Goal: Task Accomplishment & Management: Use online tool/utility

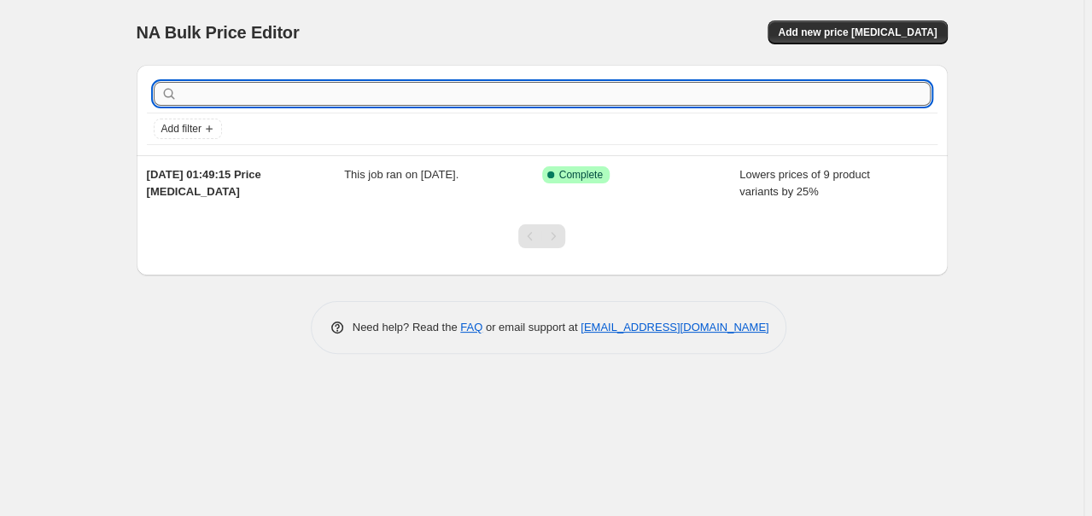
click at [606, 96] on input "text" at bounding box center [556, 94] width 750 height 24
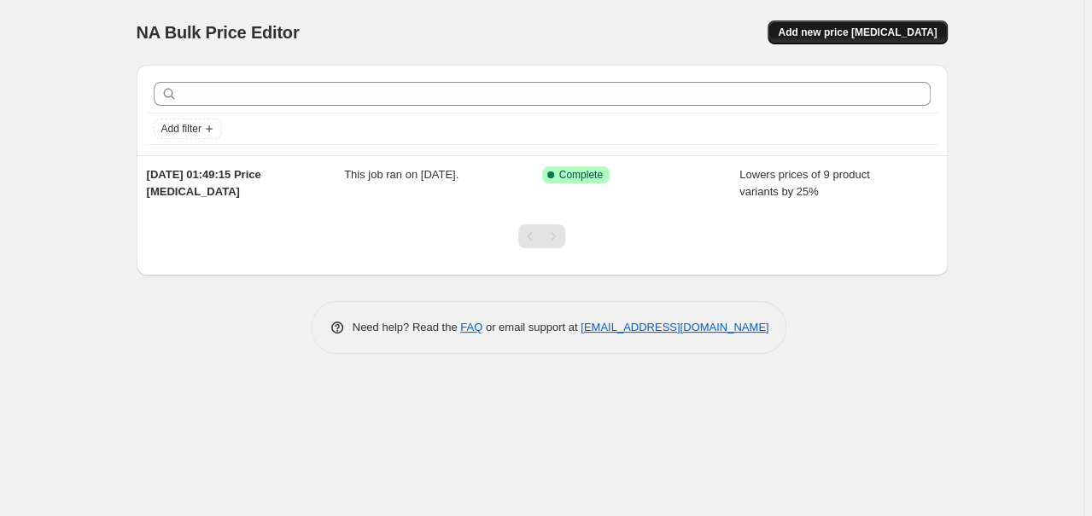
click at [851, 32] on span "Add new price [MEDICAL_DATA]" at bounding box center [857, 33] width 159 height 14
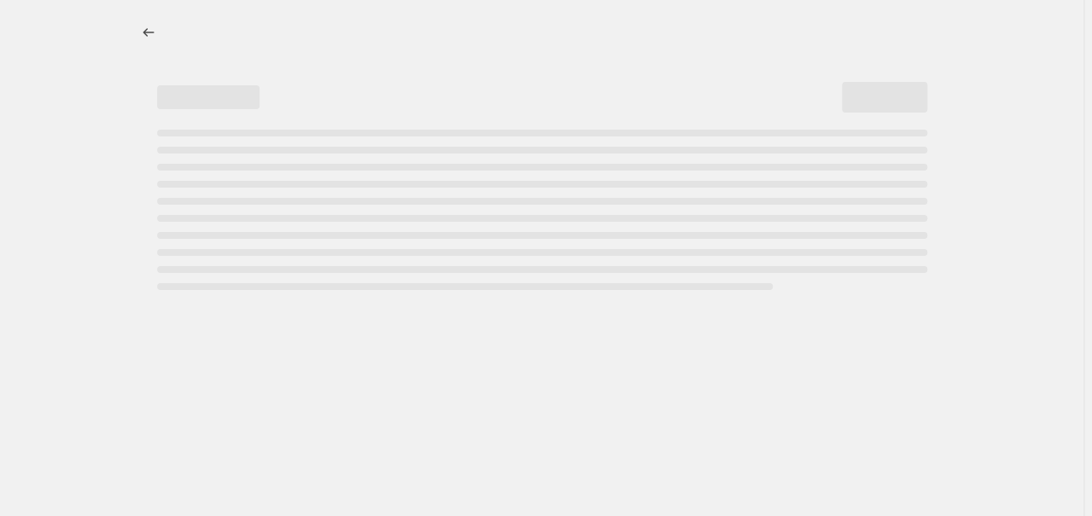
select select "percentage"
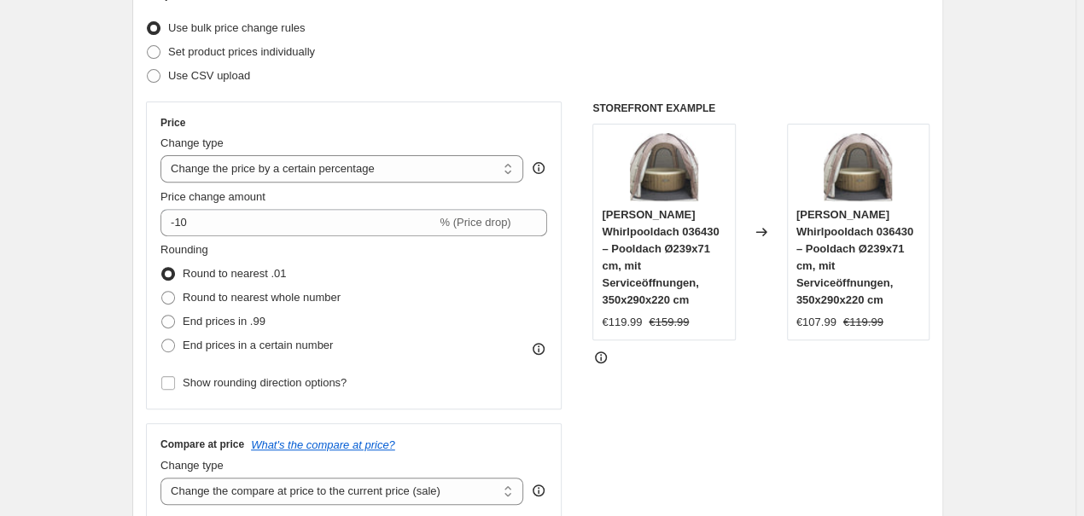
scroll to position [230, 0]
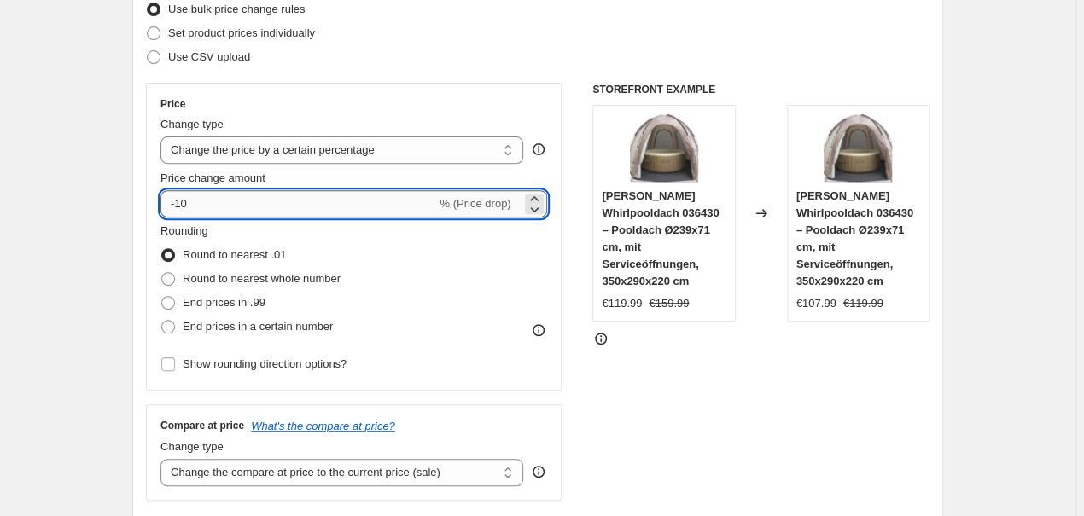
click at [292, 213] on input "-10" at bounding box center [298, 204] width 276 height 27
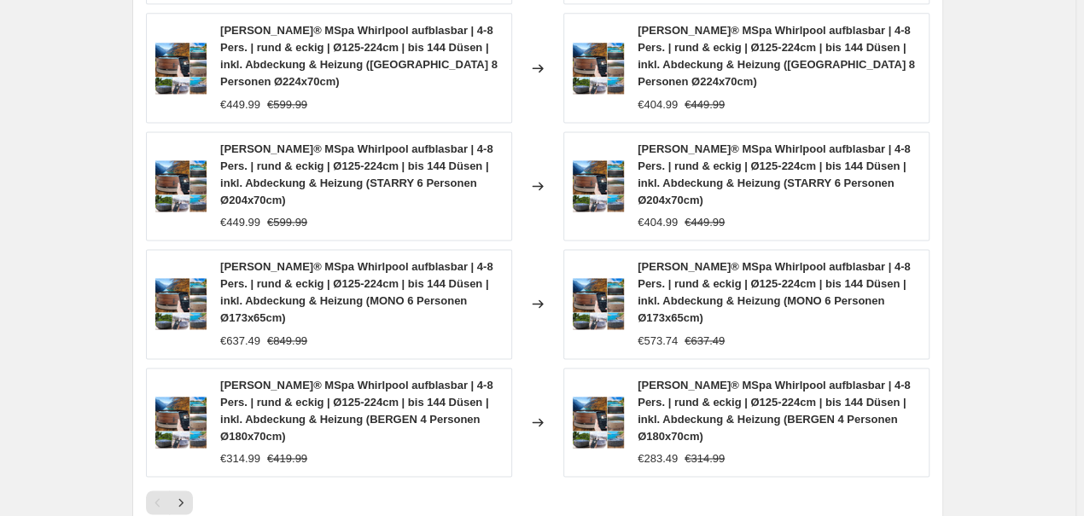
scroll to position [1357, 0]
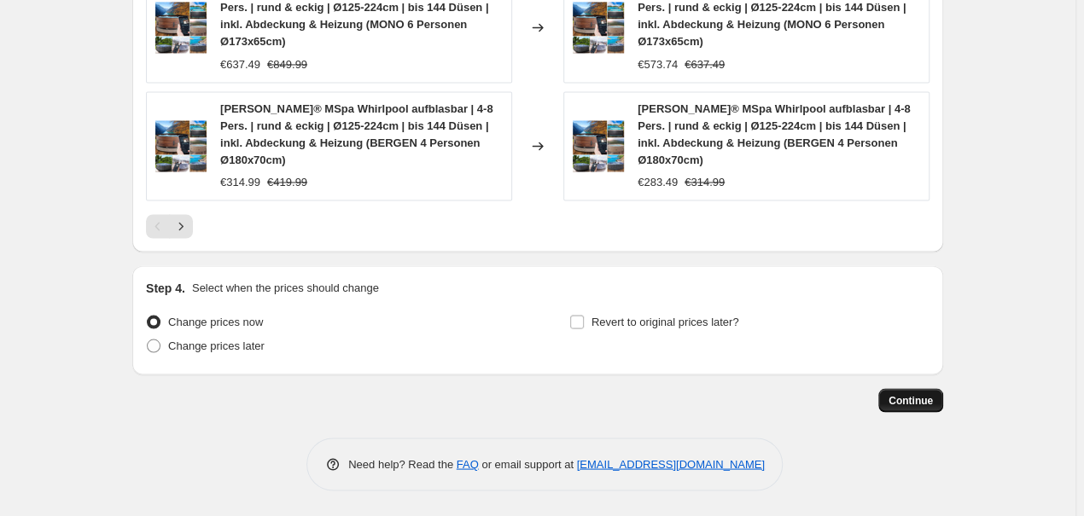
type input "-25"
click at [894, 397] on button "Continue" at bounding box center [910, 400] width 65 height 24
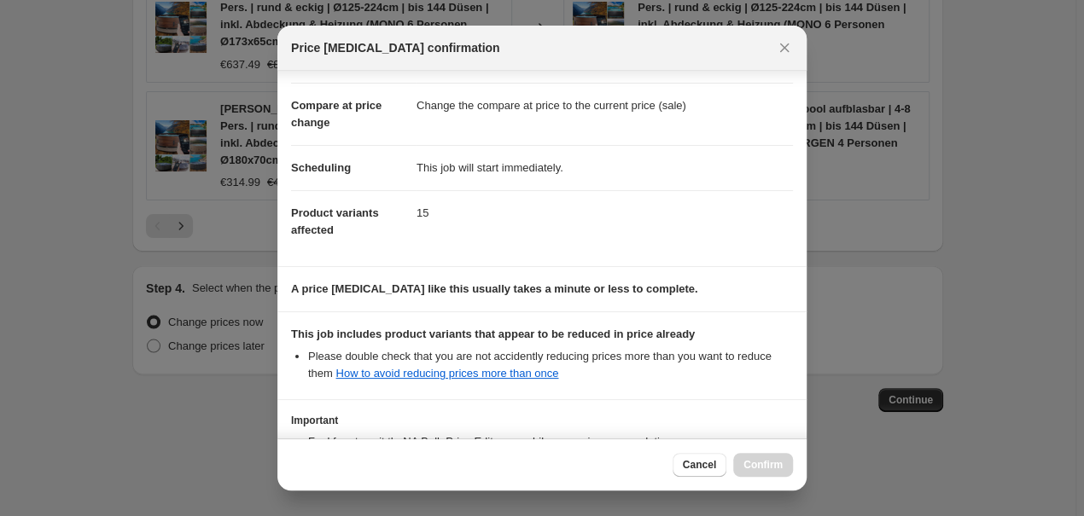
scroll to position [205, 0]
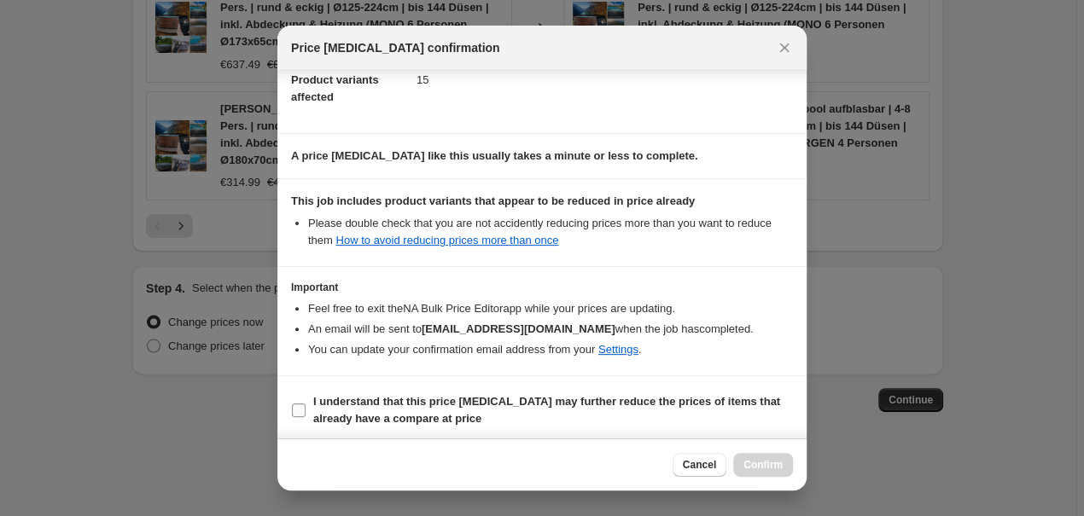
click at [295, 405] on input "I understand that this price [MEDICAL_DATA] may further reduce the prices of it…" at bounding box center [299, 411] width 14 height 14
checkbox input "true"
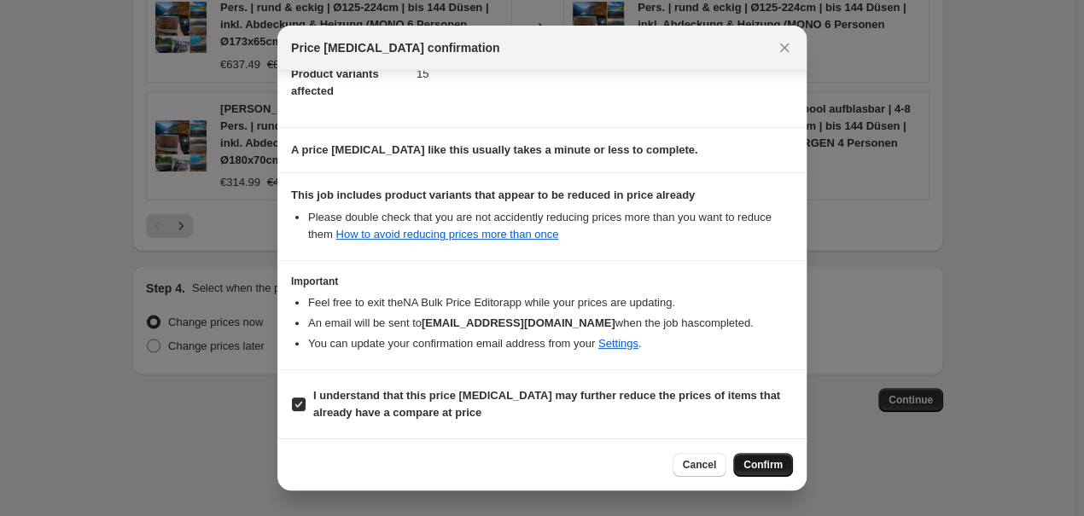
click at [773, 464] on span "Confirm" at bounding box center [763, 465] width 39 height 14
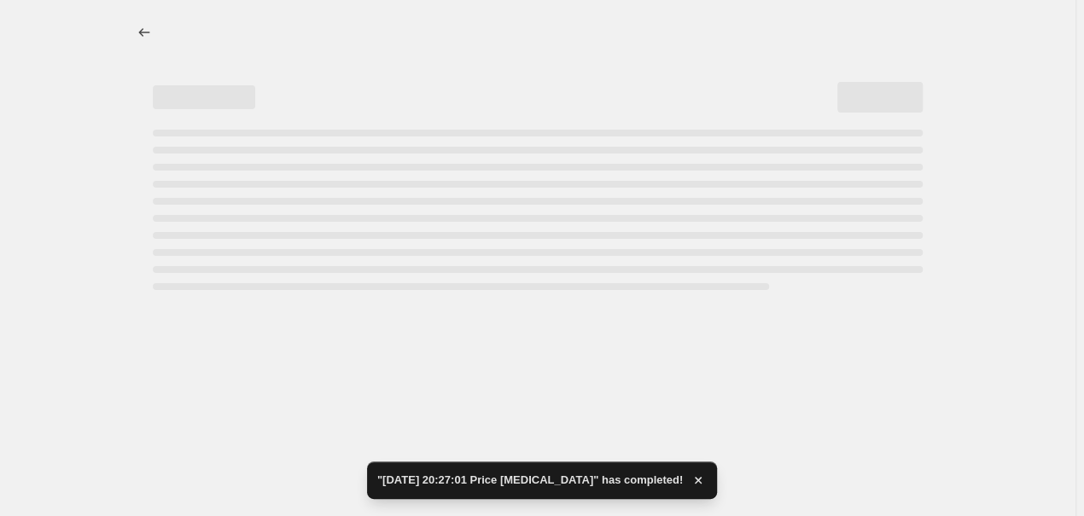
select select "percentage"
